Goal: Check status: Check status

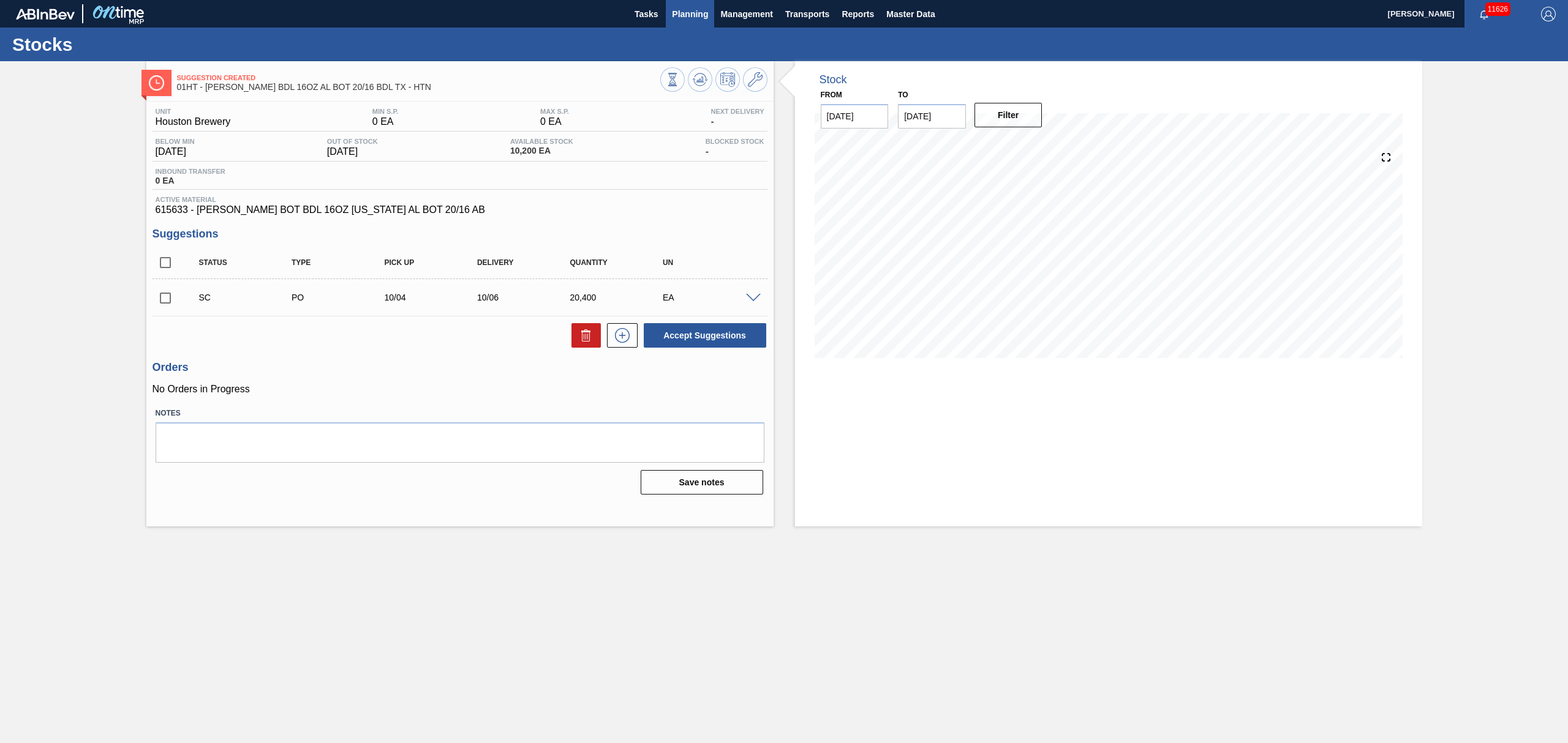
click at [692, 11] on span "Planning" at bounding box center [690, 14] width 36 height 14
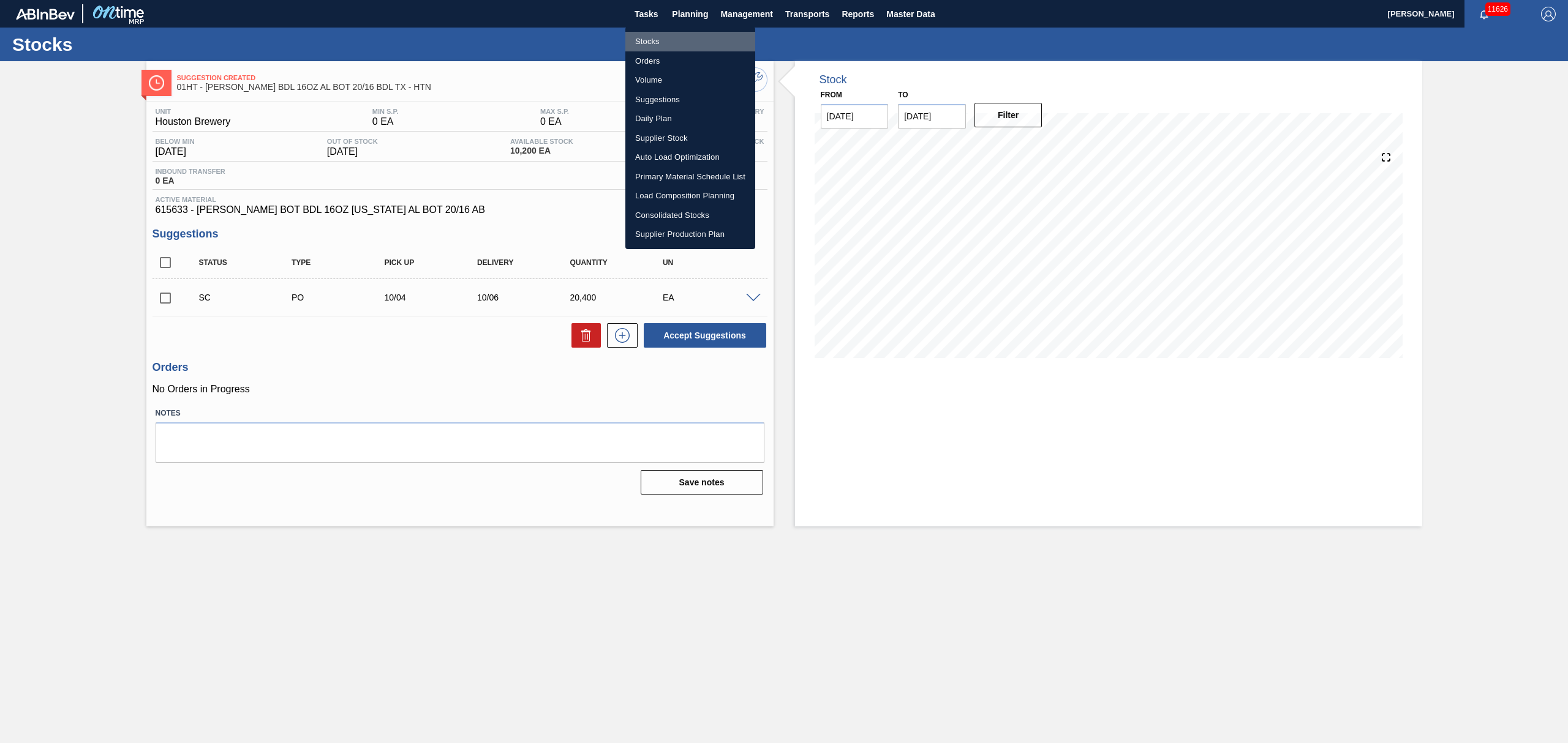
click at [646, 42] on li "Stocks" at bounding box center [690, 41] width 130 height 19
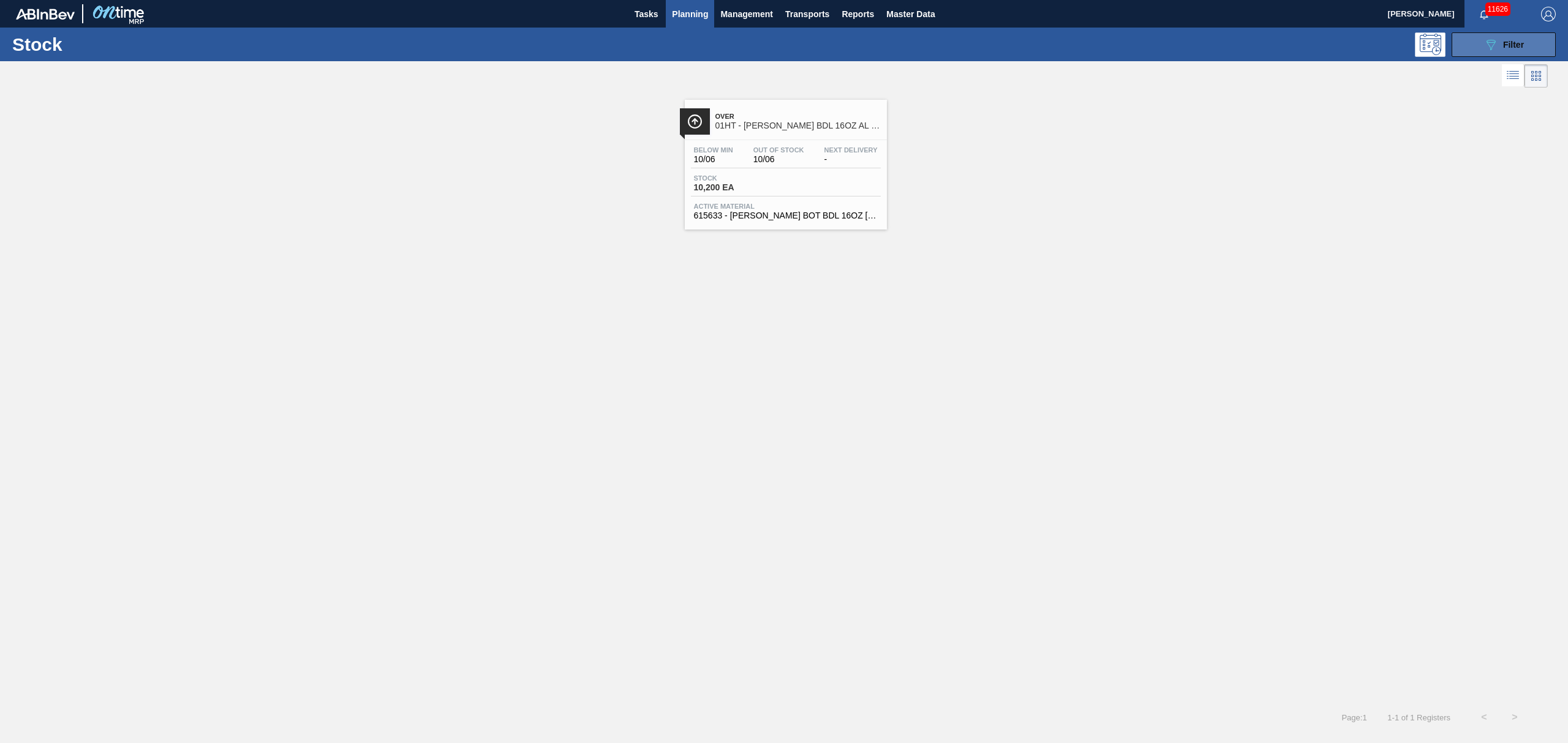
click at [1502, 45] on div "089F7B8B-B2A5-4AFE-B5C0-19BA573D28AC Filter" at bounding box center [1503, 44] width 40 height 14
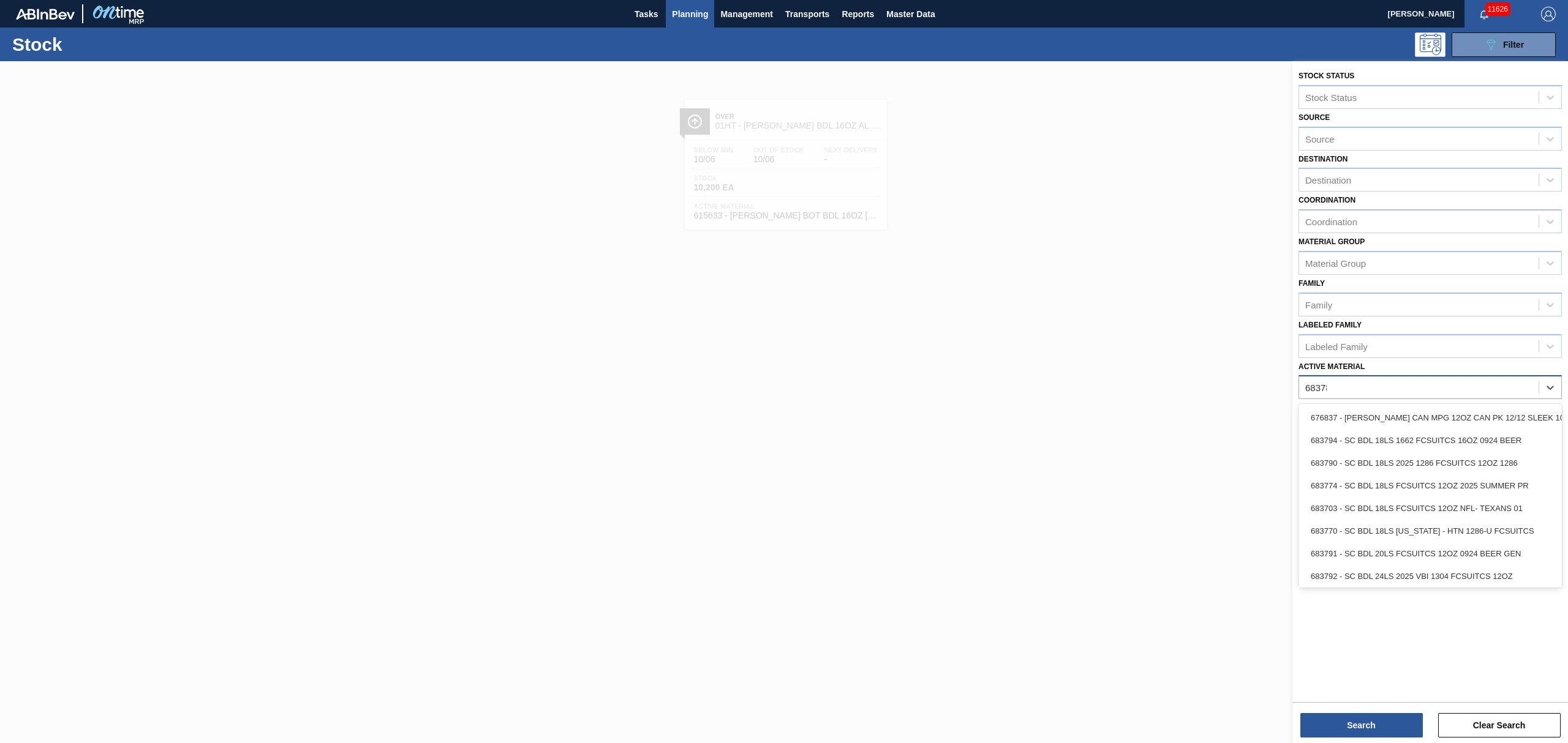
type Material "683789"
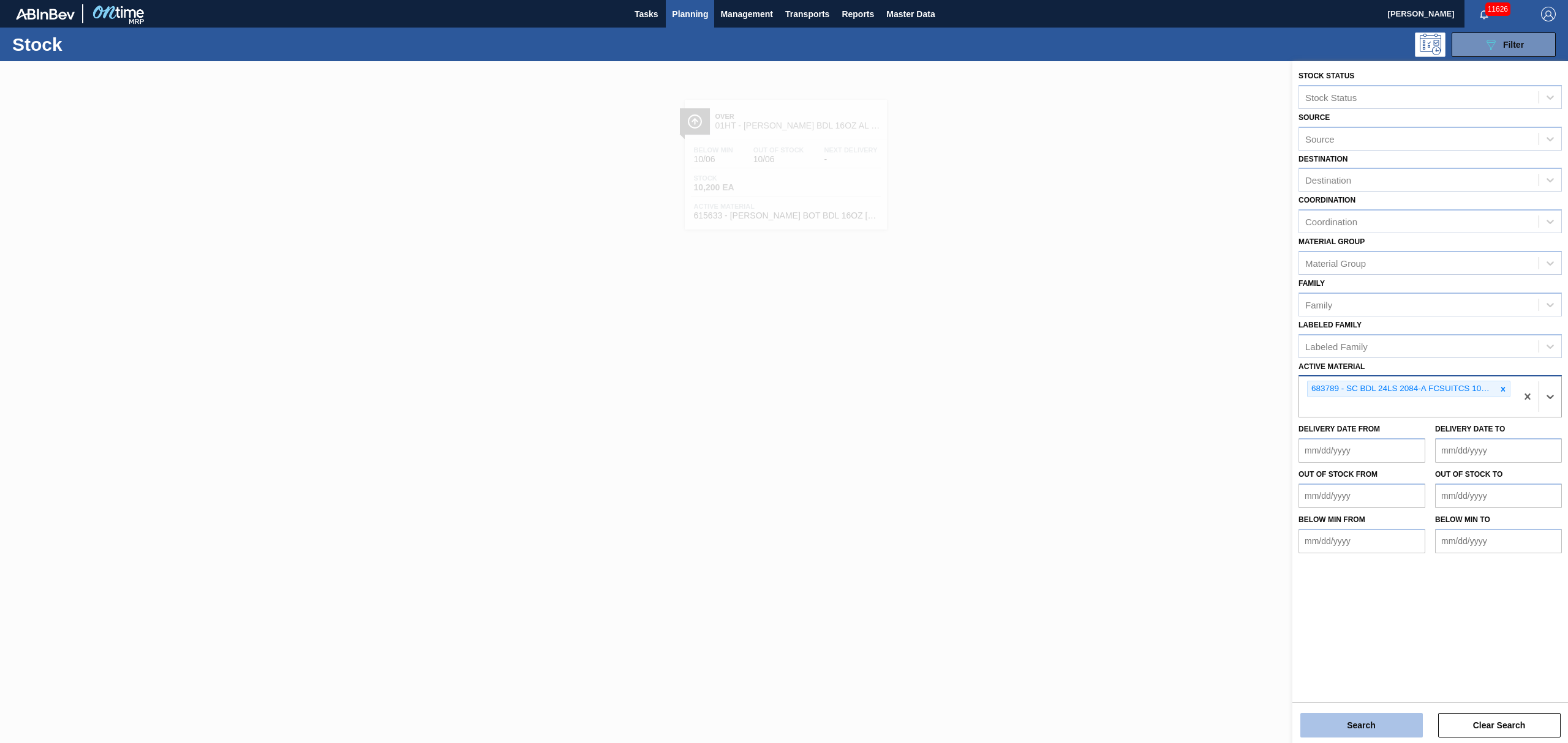
click at [1356, 722] on button "Search" at bounding box center [1361, 725] width 123 height 24
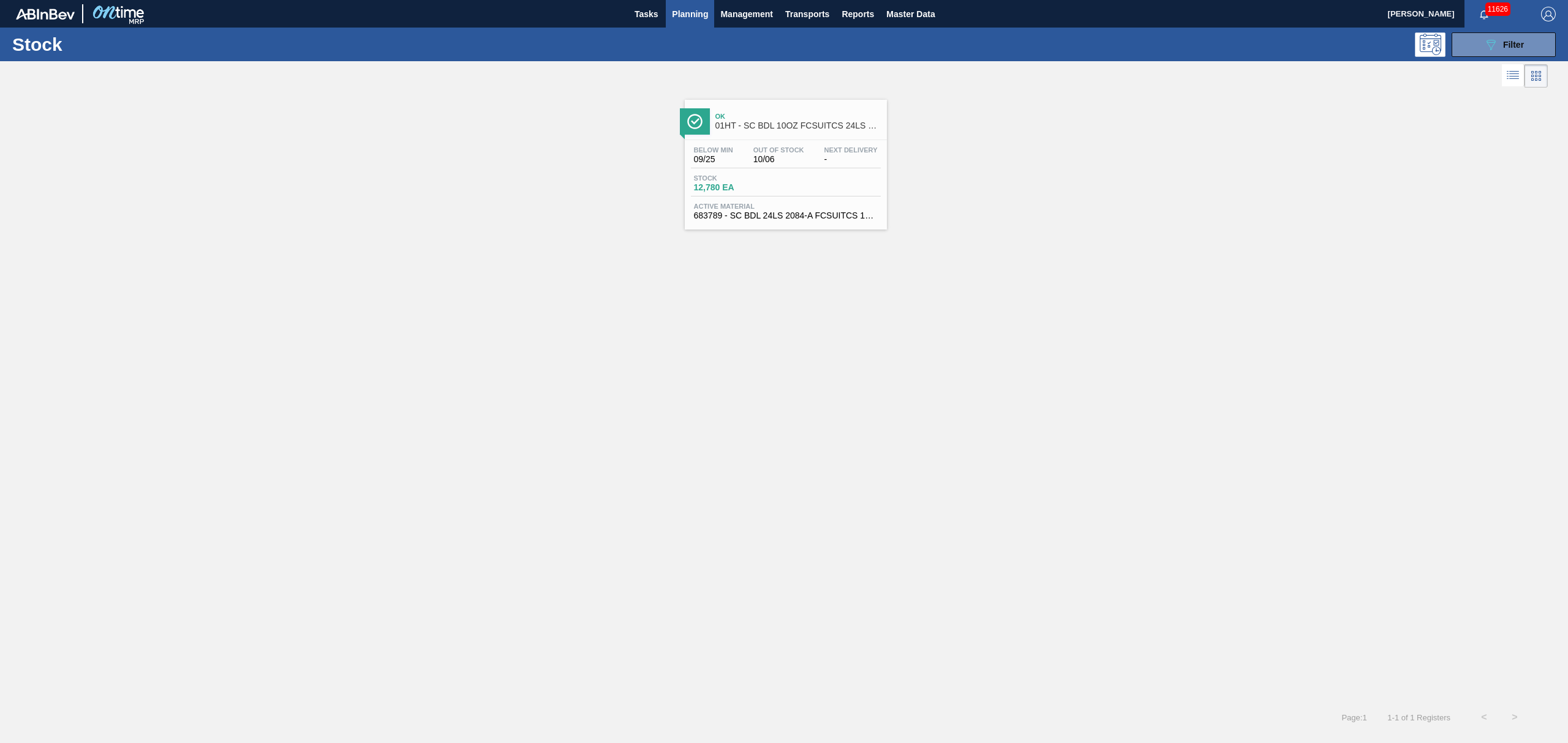
click at [729, 150] on span "Below Min" at bounding box center [713, 150] width 39 height 7
